Goal: Task Accomplishment & Management: Manage account settings

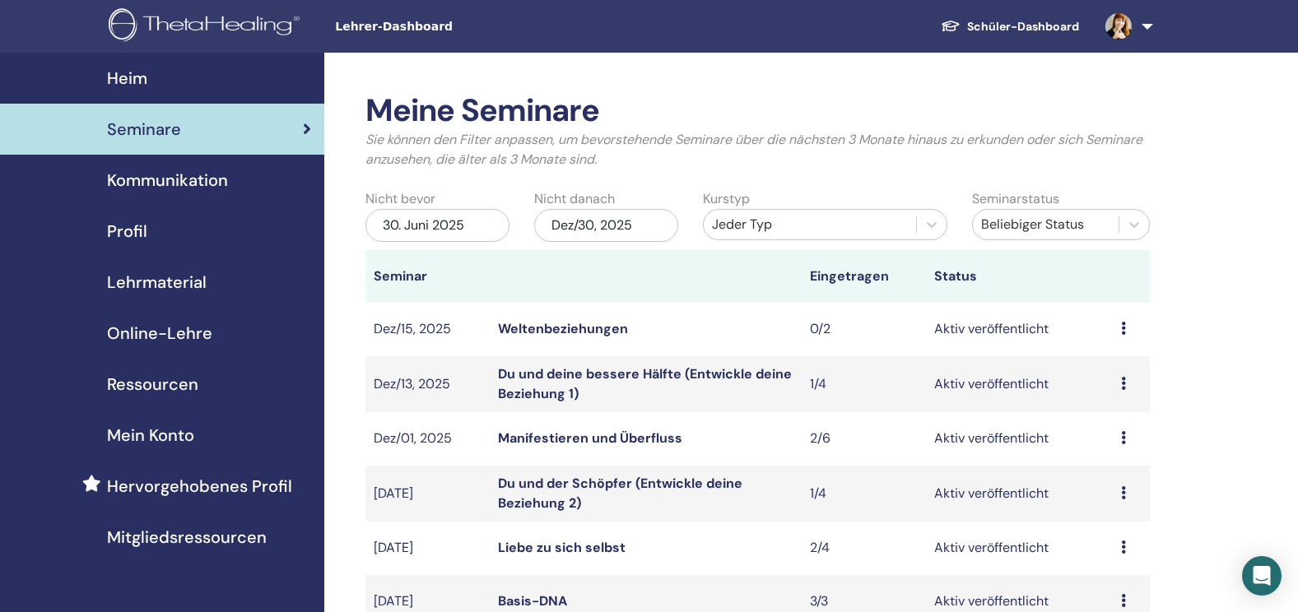
click at [120, 91] on link "Heim" at bounding box center [162, 78] width 324 height 51
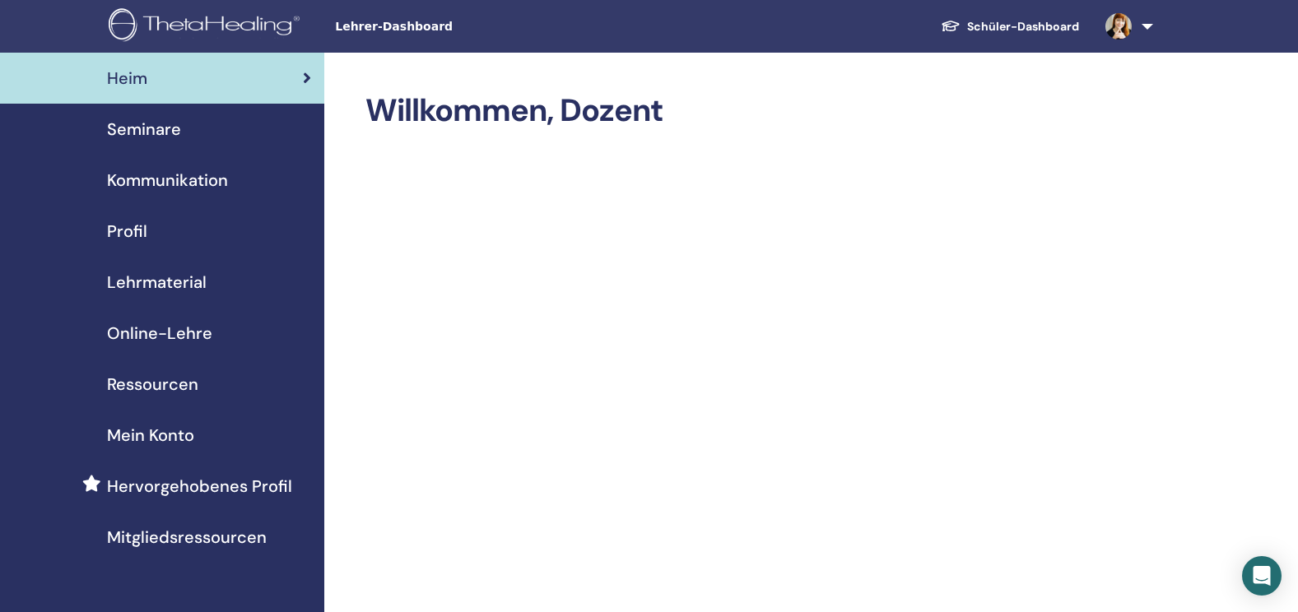
click at [1123, 40] on link at bounding box center [1125, 26] width 67 height 53
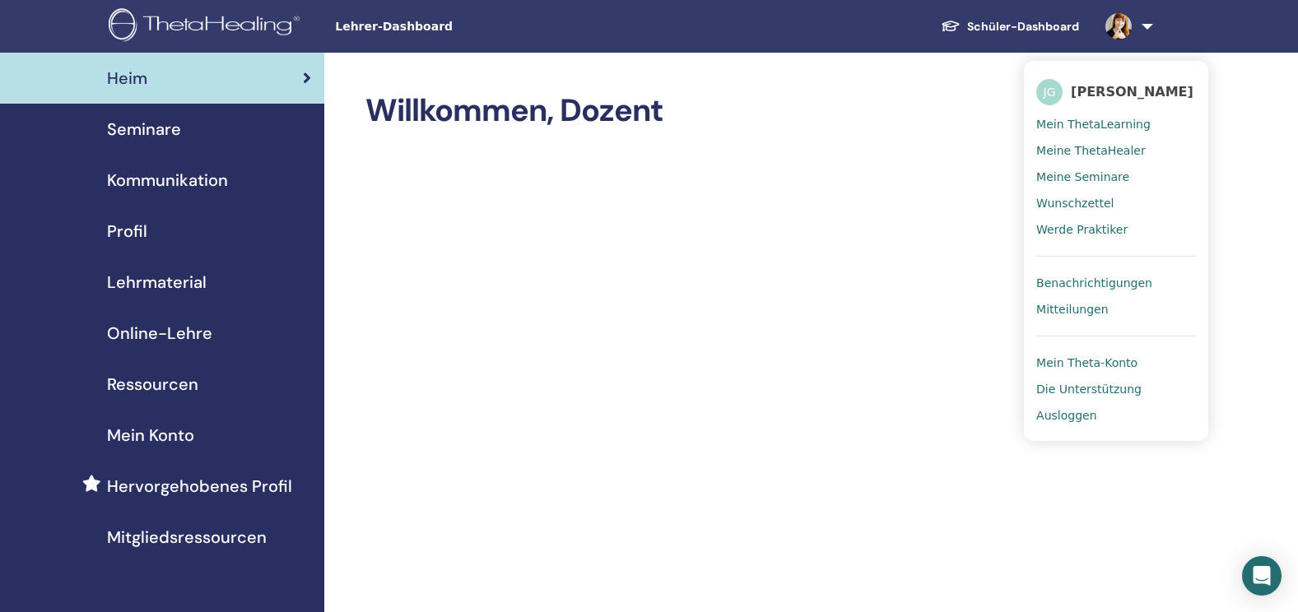
click at [1062, 420] on span "Ausloggen" at bounding box center [1066, 415] width 60 height 15
